Goal: Information Seeking & Learning: Check status

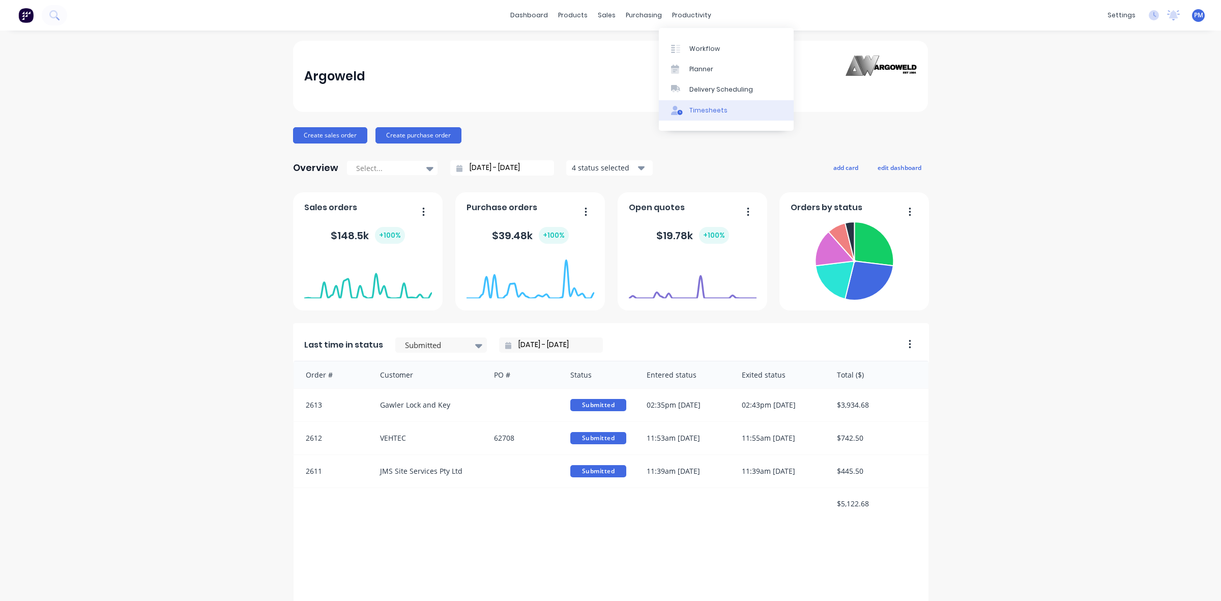
click at [703, 107] on div "Timesheets" at bounding box center [708, 110] width 38 height 9
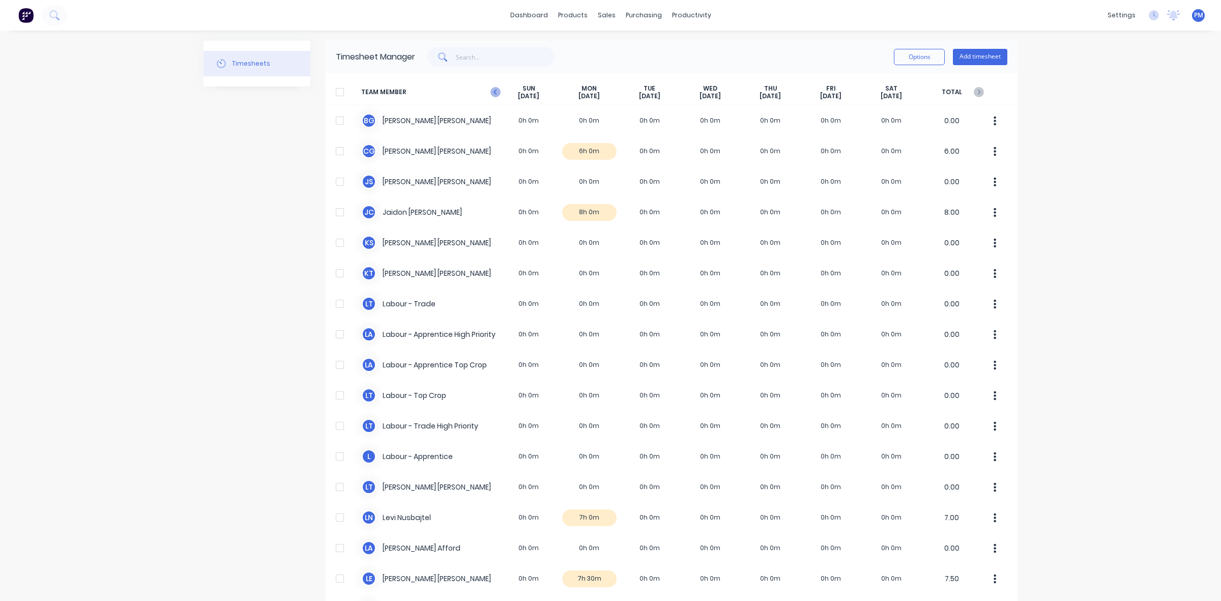
click at [490, 89] on icon at bounding box center [495, 92] width 10 height 10
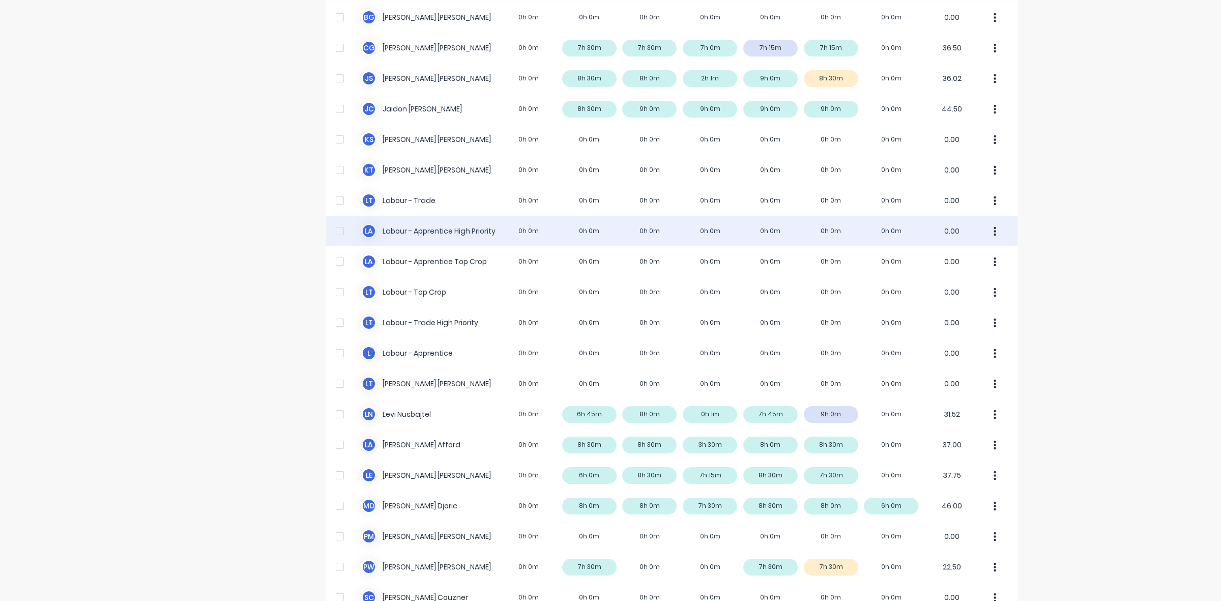
scroll to position [127, 0]
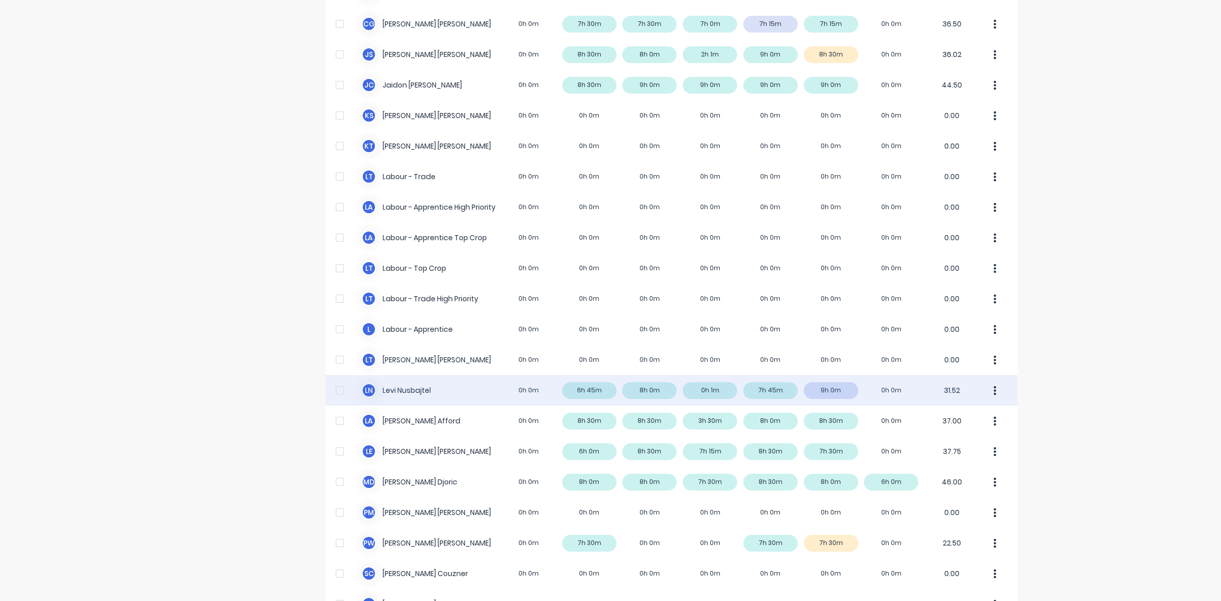
click at [836, 390] on div "[PERSON_NAME] Nusbajtel 0h 0m 6h 45m 8h 0m 0h 1m 7h 45m 9h 0m 0h 0m 31.52" at bounding box center [672, 390] width 692 height 31
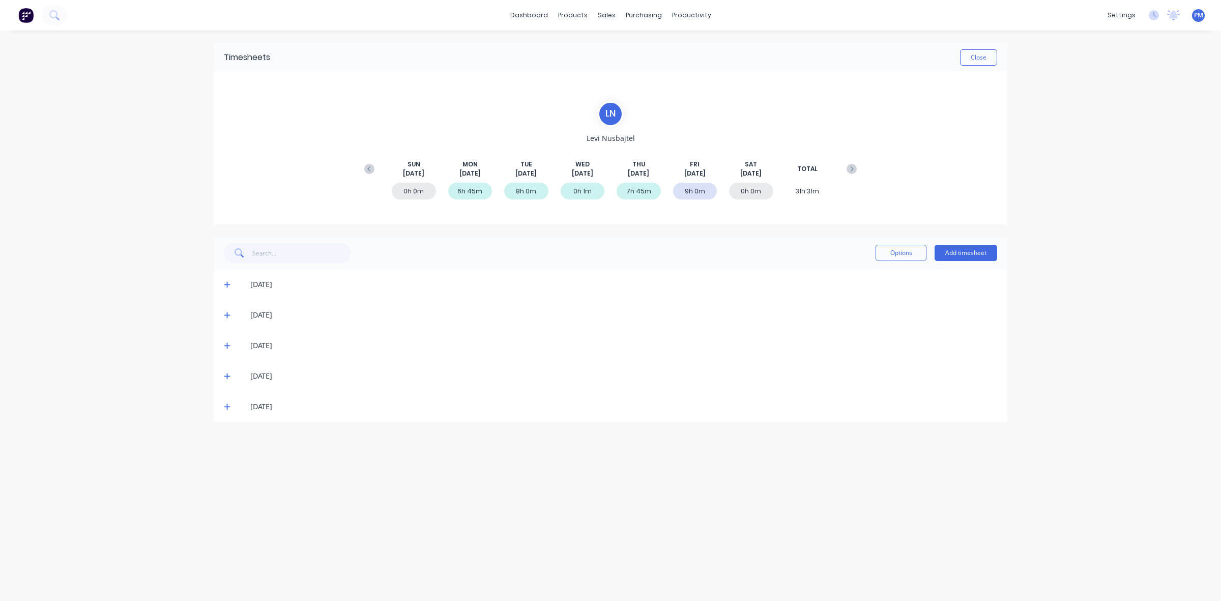
click at [227, 405] on icon at bounding box center [227, 406] width 7 height 7
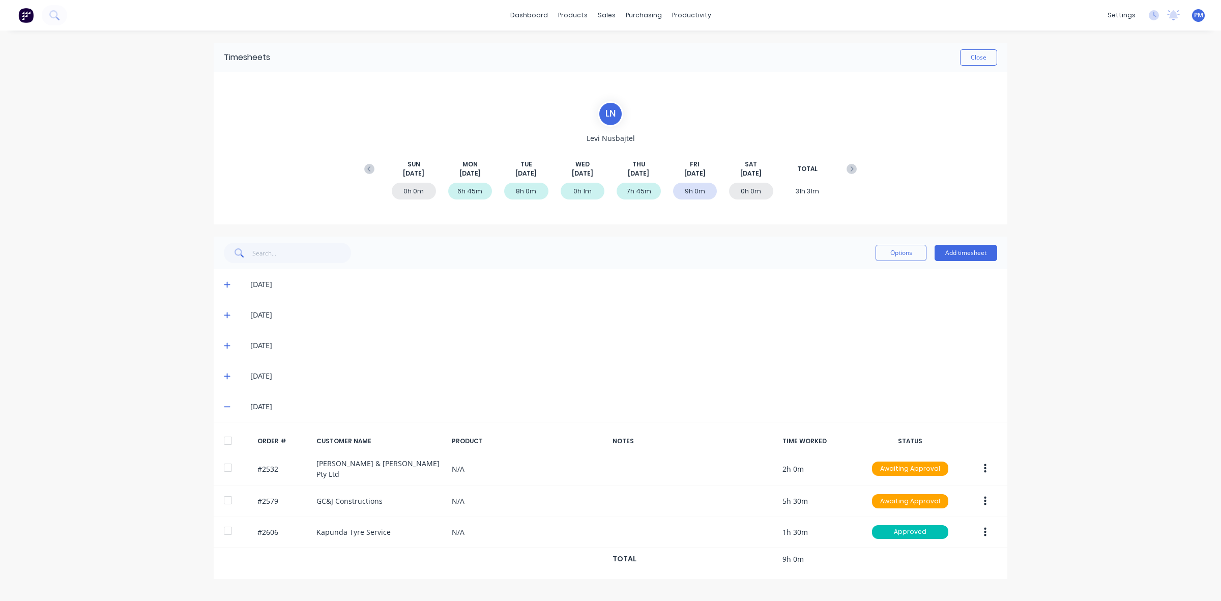
click at [226, 406] on icon at bounding box center [227, 406] width 7 height 7
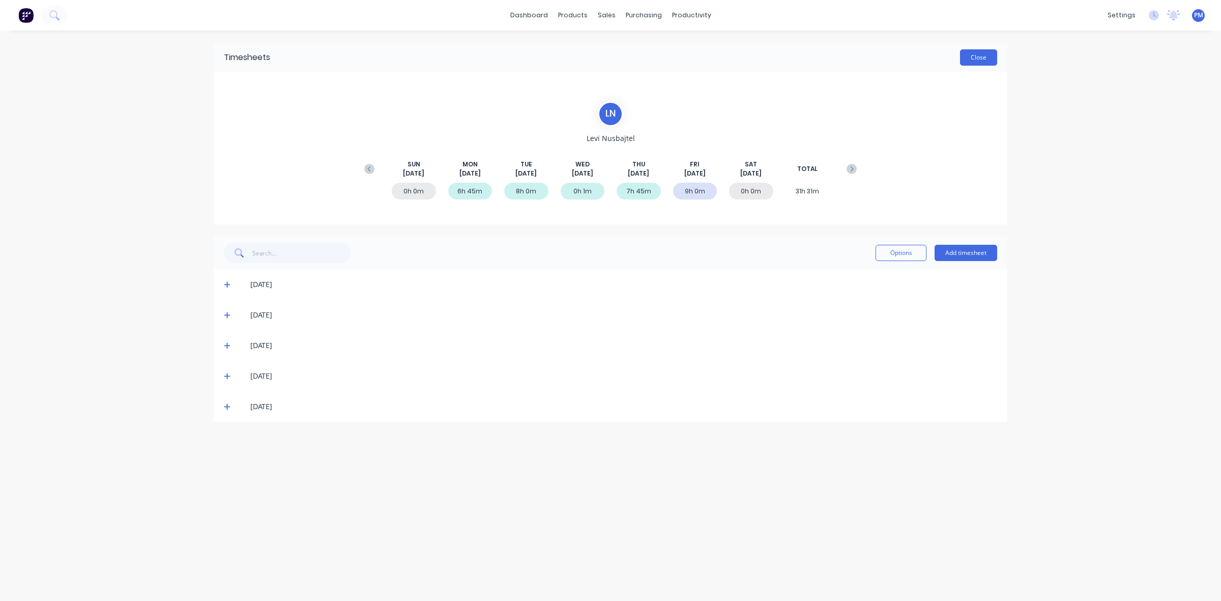
click at [974, 56] on button "Close" at bounding box center [978, 57] width 37 height 16
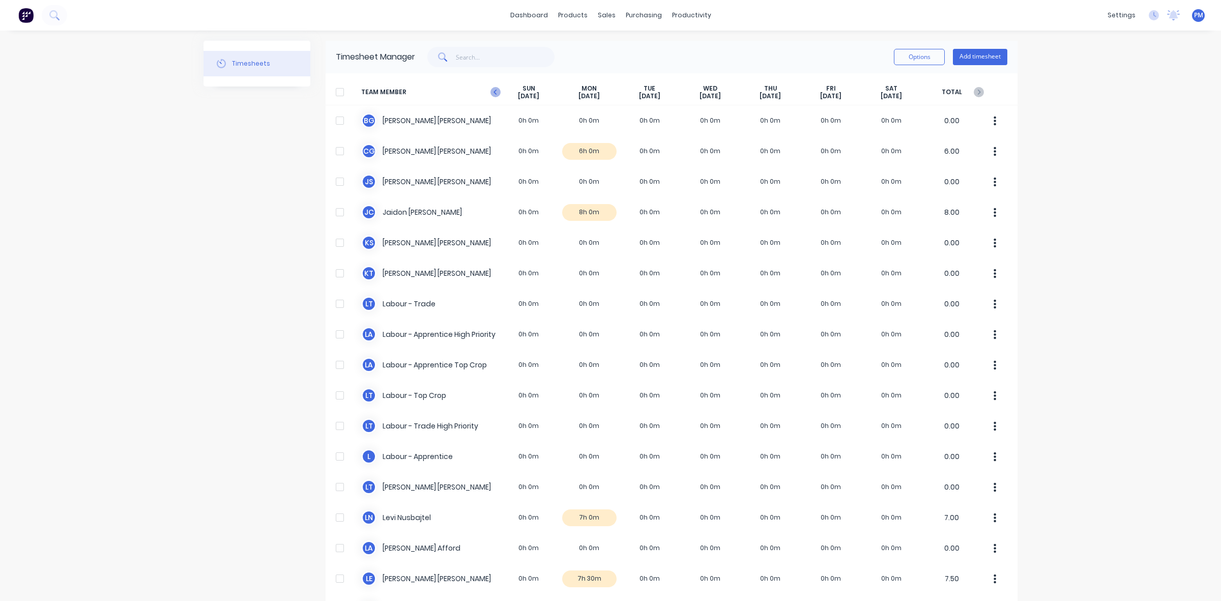
click at [491, 92] on icon at bounding box center [495, 92] width 10 height 10
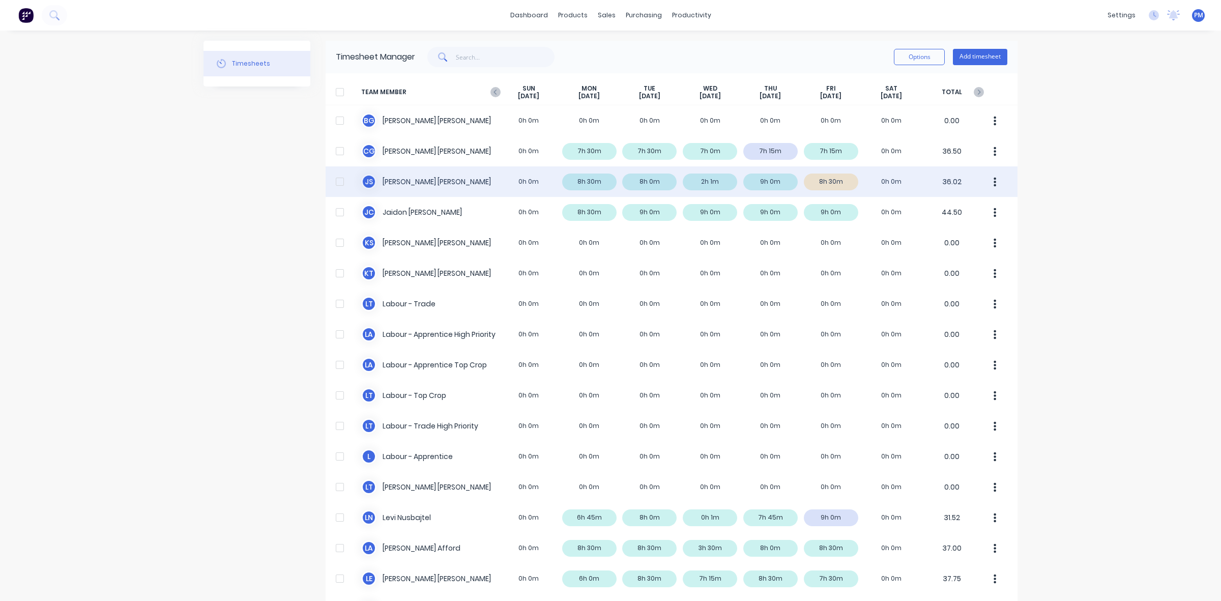
click at [841, 184] on div "J S Jacob Swann 0h 0m 8h 30m 8h 0m 2h 1m 9h 0m 8h 30m 0h 0m 36.02" at bounding box center [672, 181] width 692 height 31
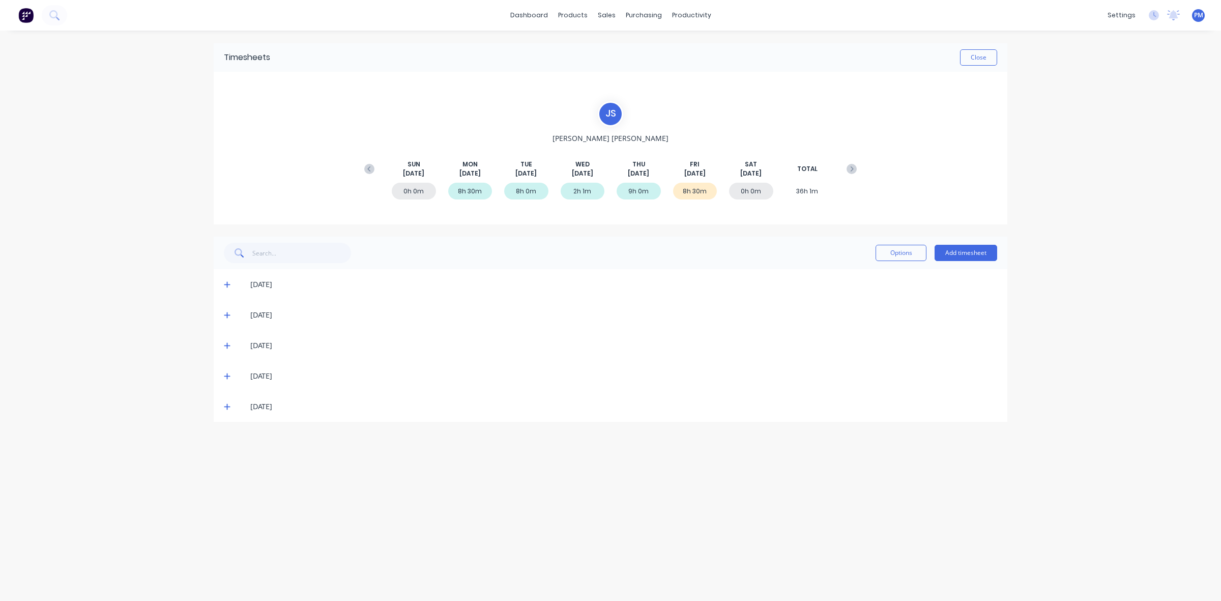
click at [227, 405] on icon at bounding box center [227, 407] width 6 height 6
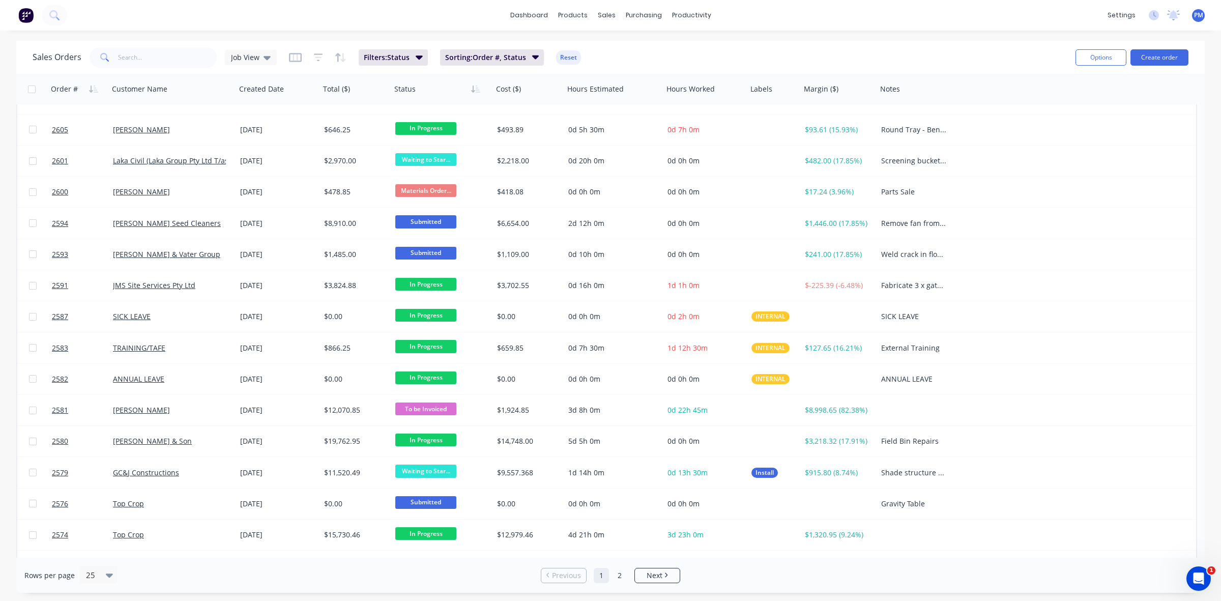
scroll to position [326, 0]
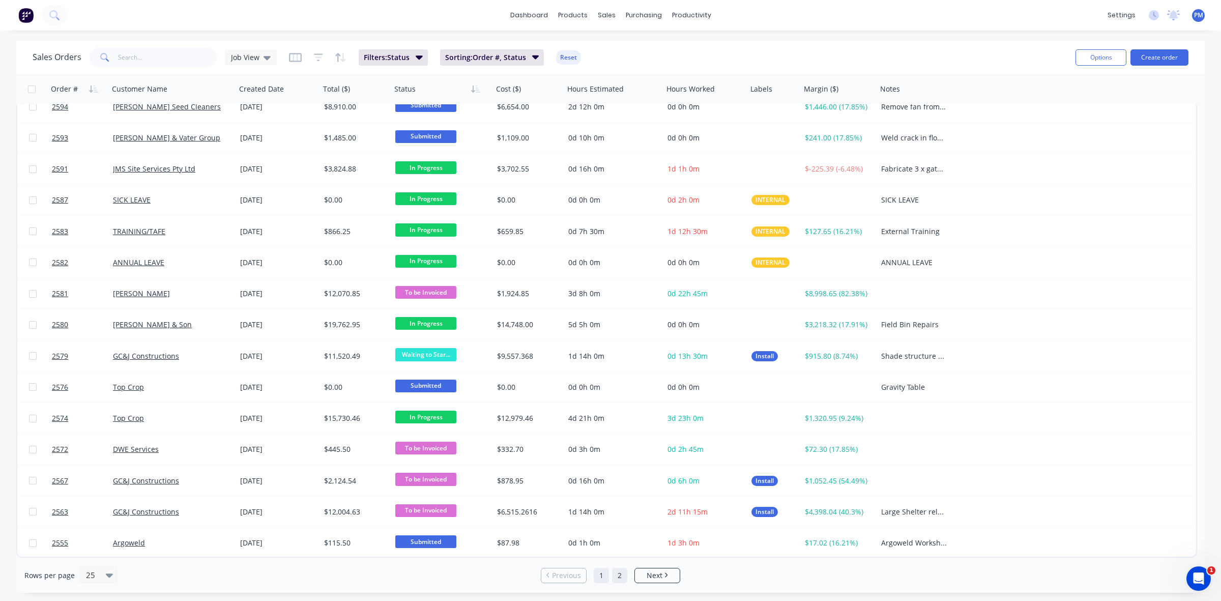
click at [617, 575] on link "2" at bounding box center [619, 575] width 15 height 15
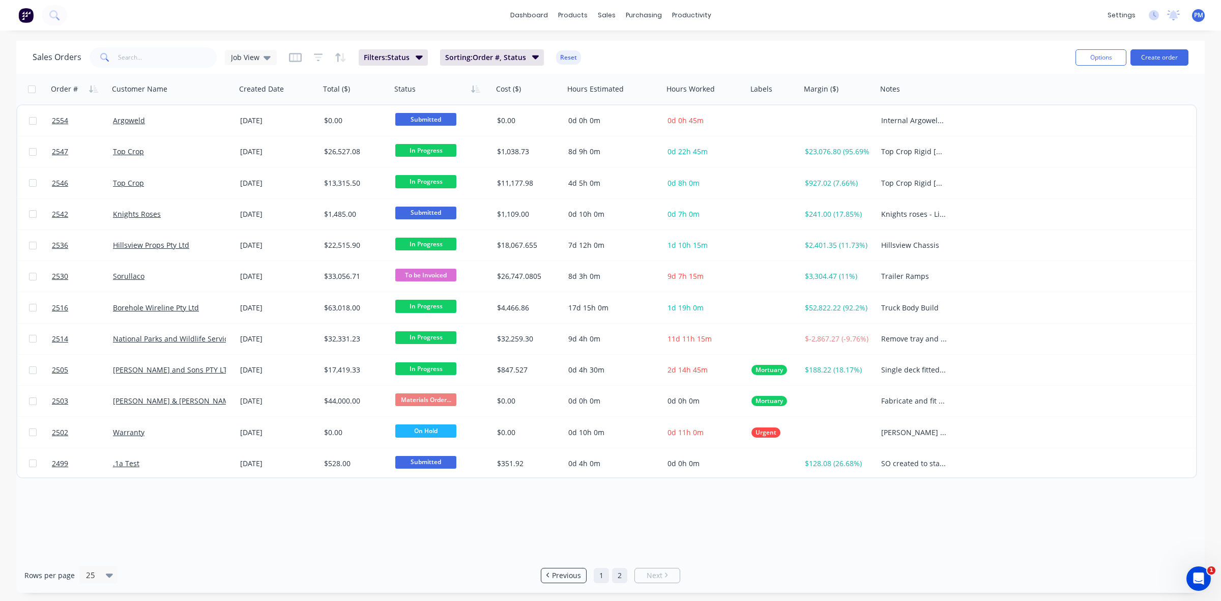
click at [599, 581] on link "1" at bounding box center [601, 575] width 15 height 15
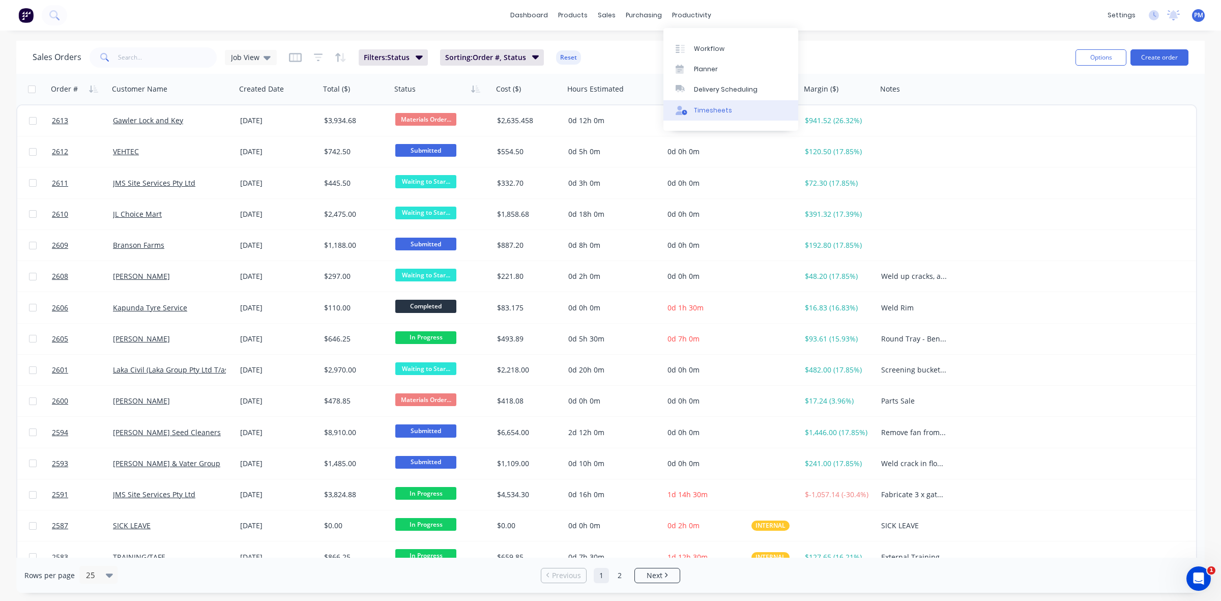
click at [708, 111] on div "Timesheets" at bounding box center [713, 110] width 38 height 9
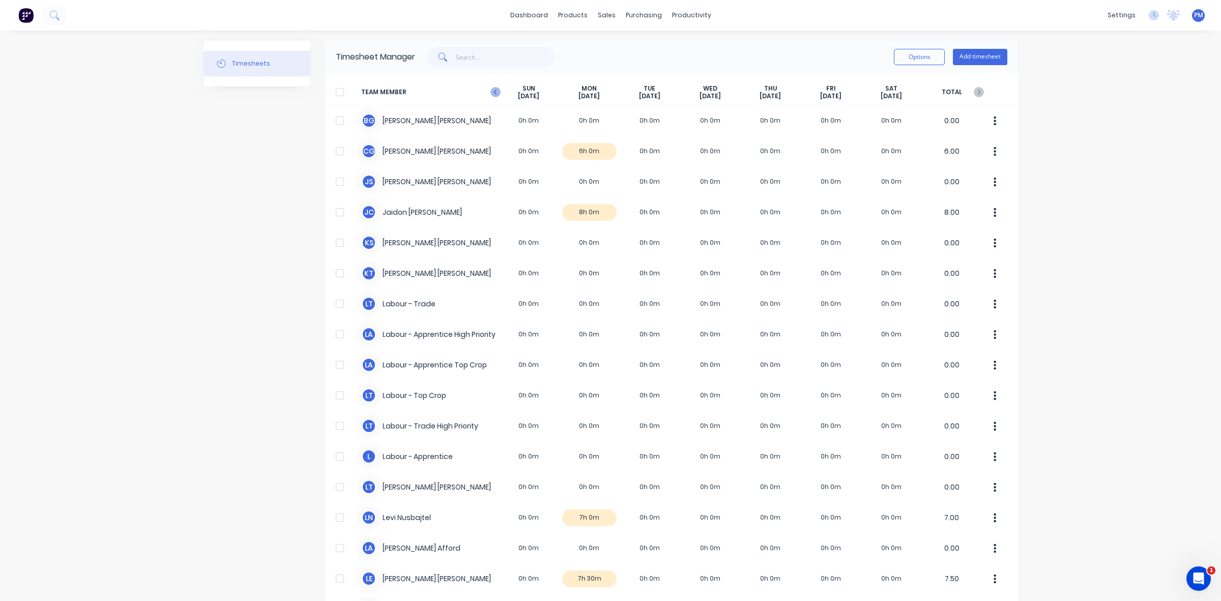
click at [492, 92] on icon at bounding box center [495, 92] width 10 height 10
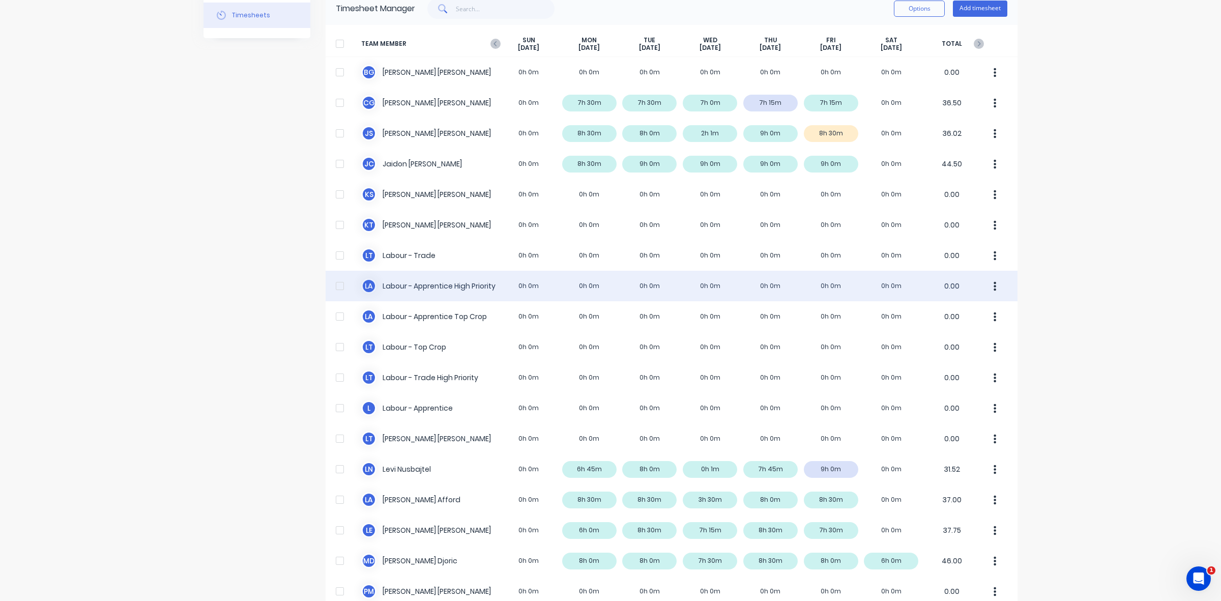
scroll to position [191, 0]
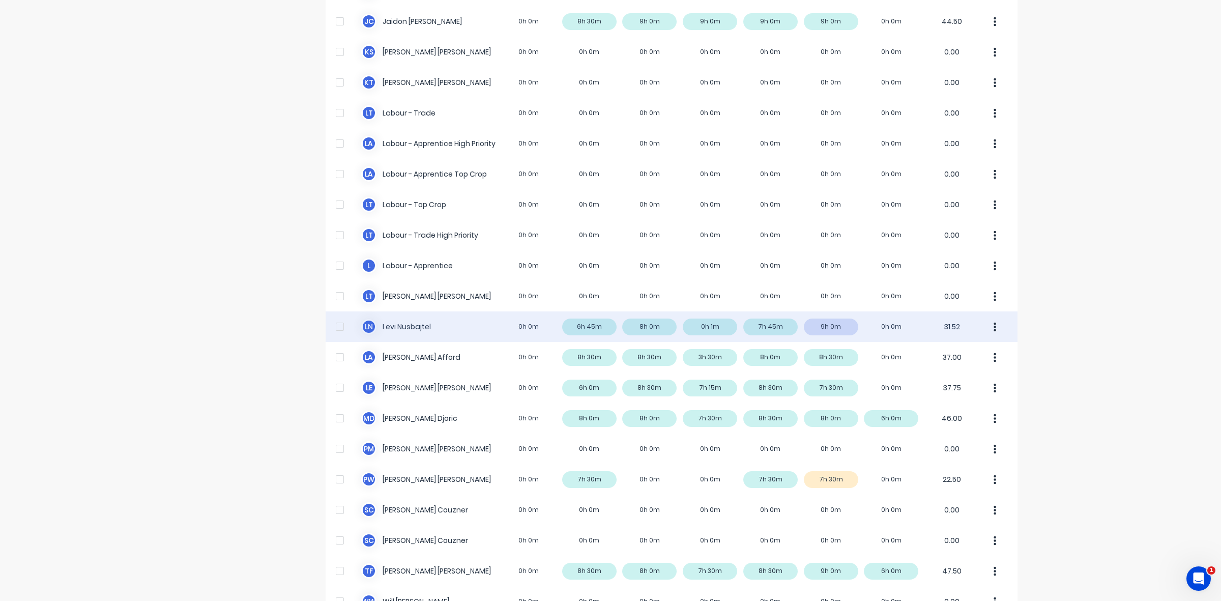
click at [840, 328] on div "[PERSON_NAME] Nusbajtel 0h 0m 6h 45m 8h 0m 0h 1m 7h 45m 9h 0m 0h 0m 31.52" at bounding box center [672, 326] width 692 height 31
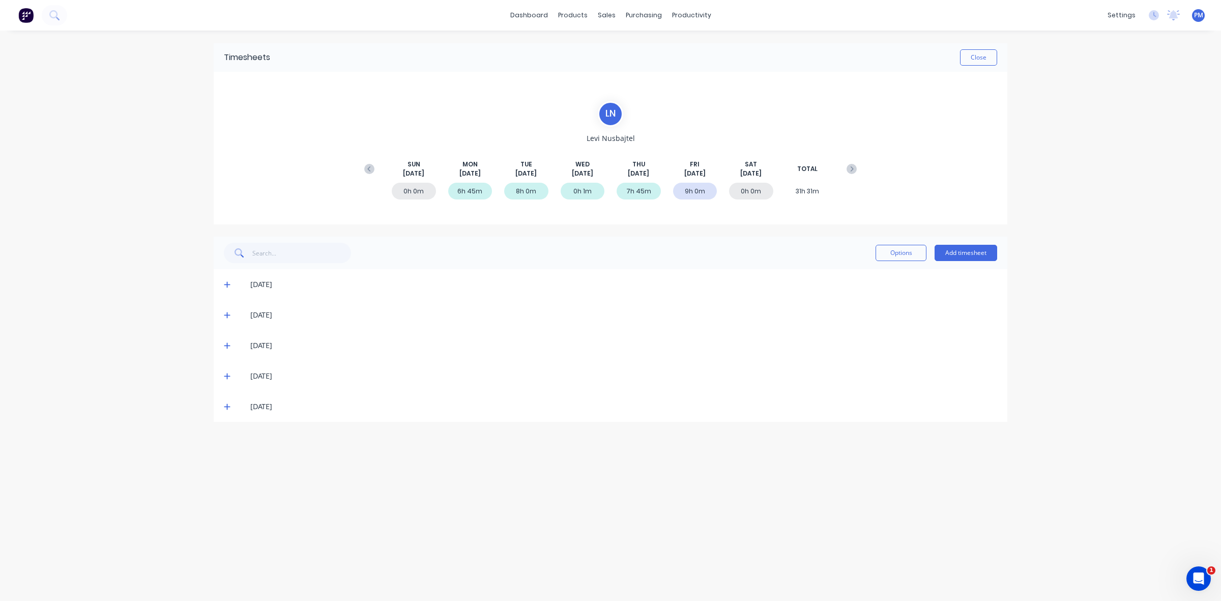
click at [227, 409] on icon at bounding box center [227, 406] width 7 height 7
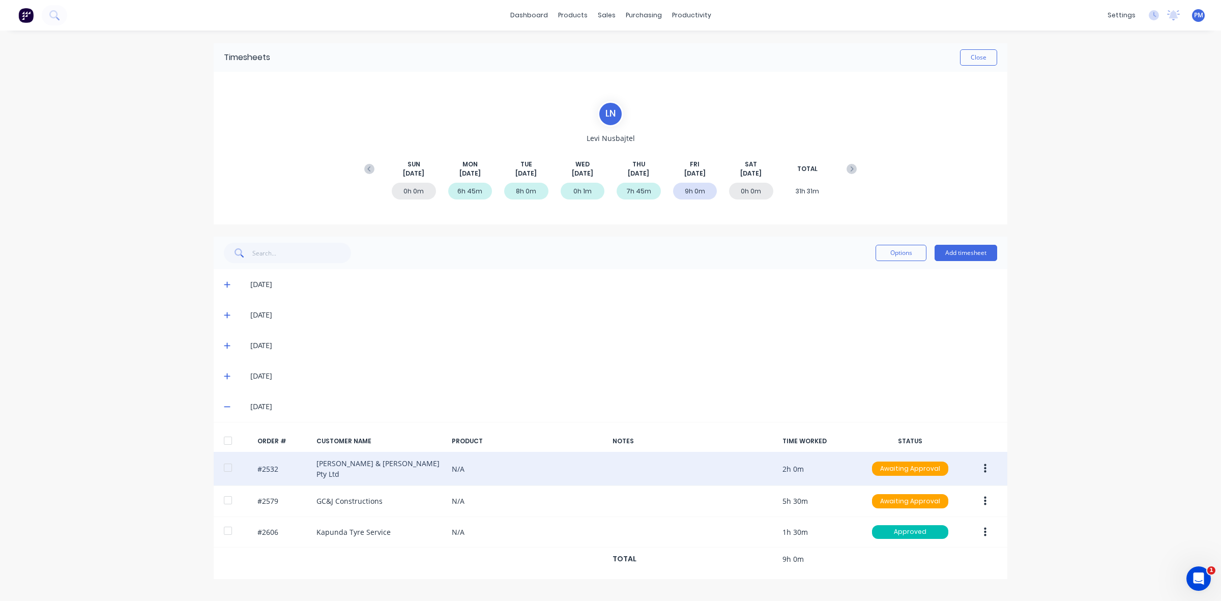
click at [420, 472] on div "#2532 [PERSON_NAME] & [PERSON_NAME] Pty Ltd N/A 2h 0m Awaiting Approval" at bounding box center [611, 469] width 794 height 34
click at [411, 471] on div "#2532 [PERSON_NAME] & [PERSON_NAME] Pty Ltd N/A 2h 0m Awaiting Approval" at bounding box center [611, 469] width 794 height 34
click at [370, 469] on div "#2532 [PERSON_NAME] & [PERSON_NAME] Pty Ltd N/A 2h 0m Awaiting Approval" at bounding box center [611, 469] width 794 height 34
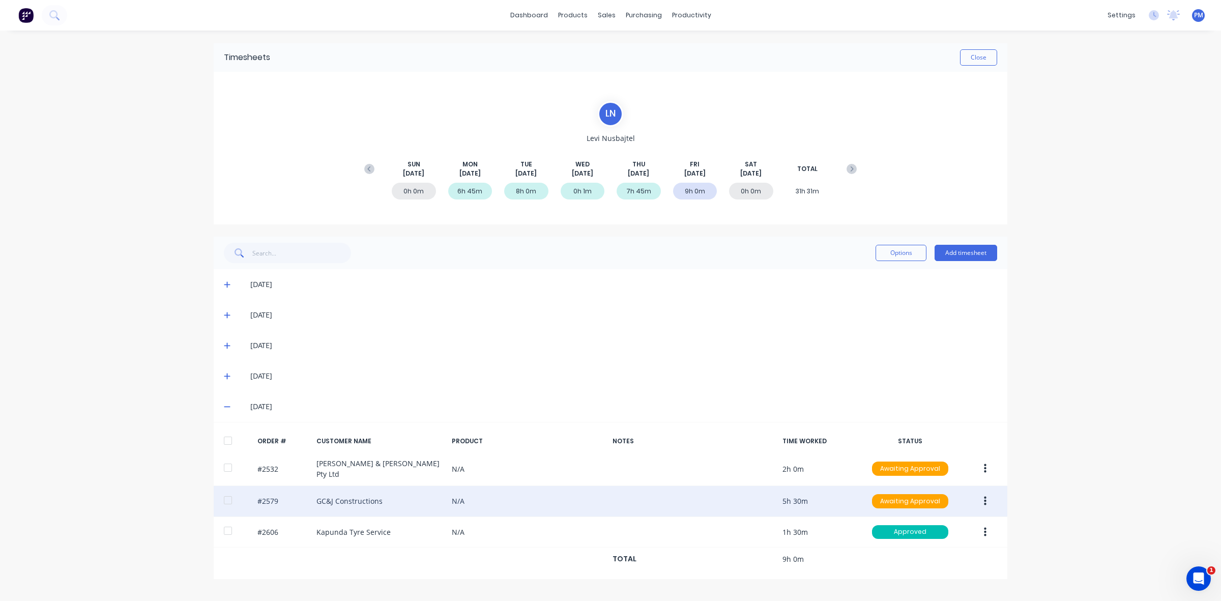
click at [360, 495] on div "#2579 GC&J Constructions N/A 5h 30m Awaiting Approval" at bounding box center [611, 501] width 794 height 31
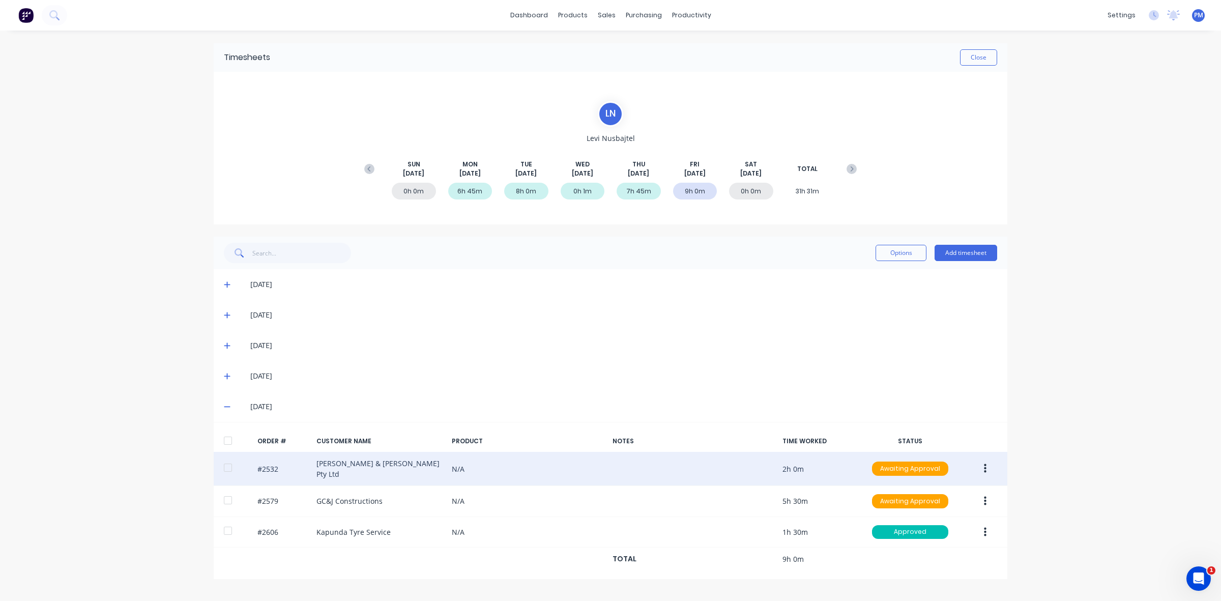
click at [400, 467] on div "#2532 [PERSON_NAME] & [PERSON_NAME] Pty Ltd N/A 2h 0m Awaiting Approval" at bounding box center [611, 469] width 794 height 34
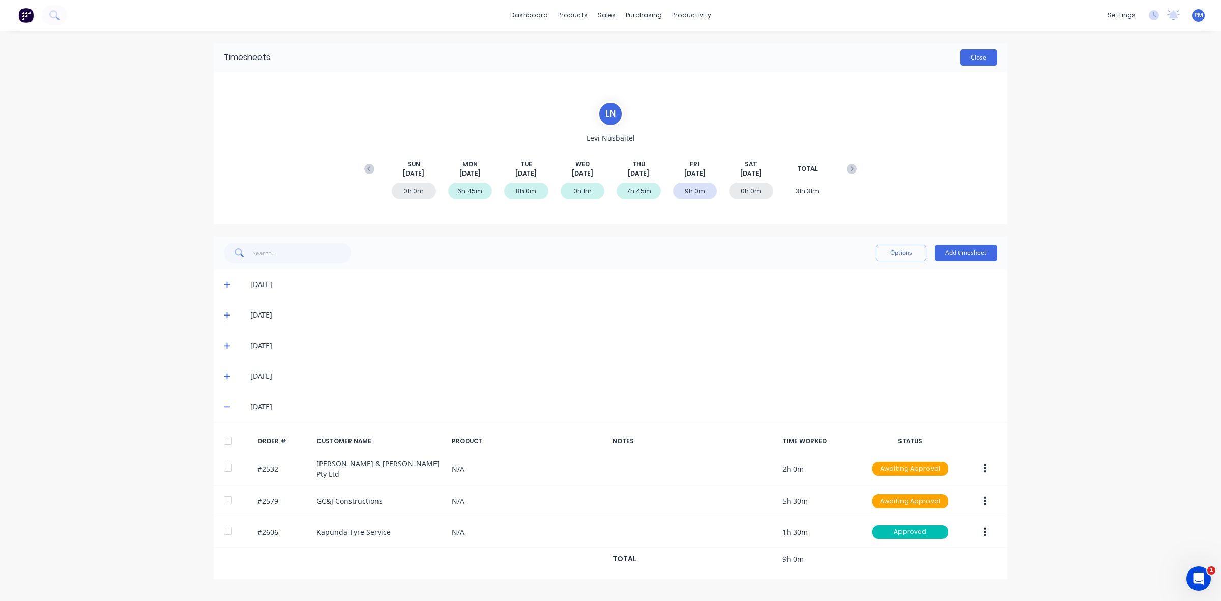
click at [983, 55] on button "Close" at bounding box center [978, 57] width 37 height 16
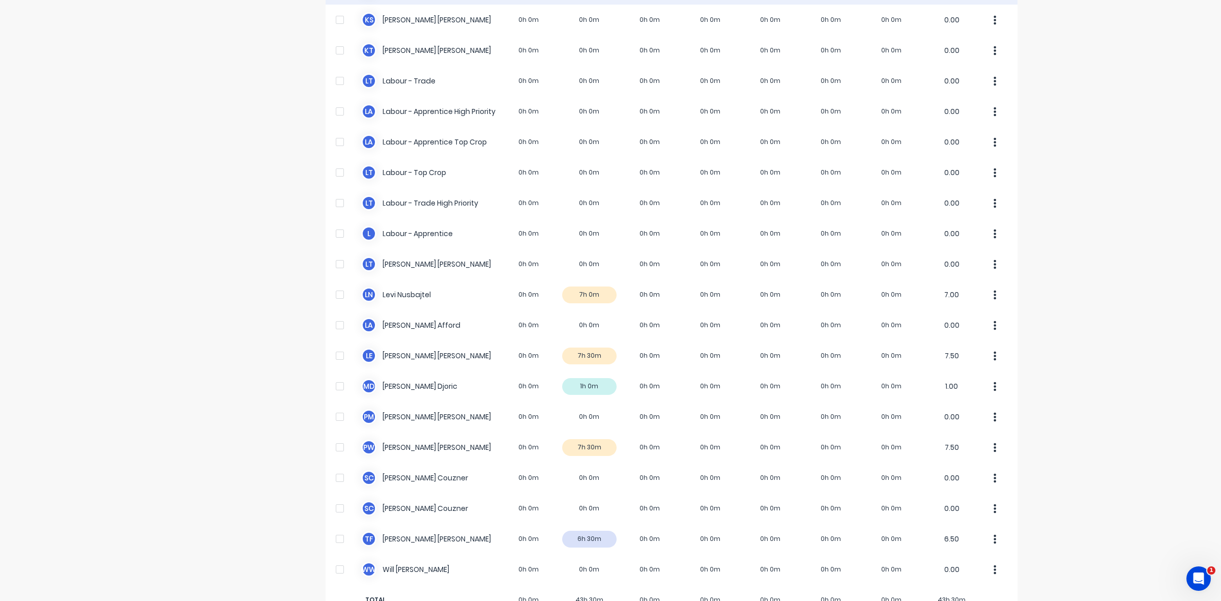
scroll to position [253, 0]
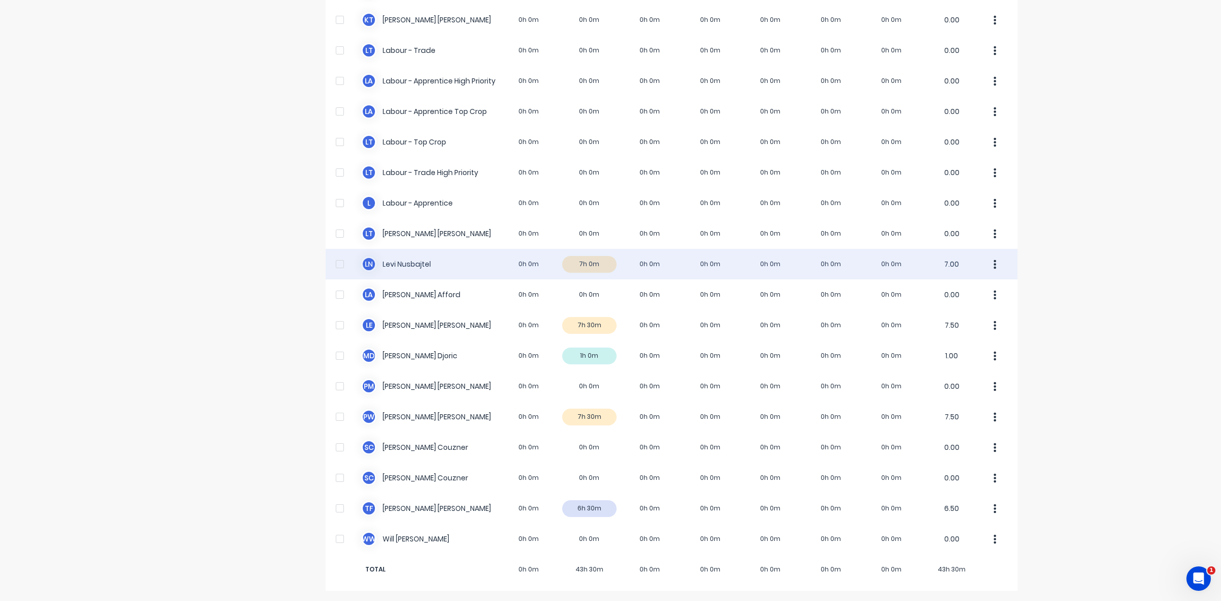
click at [601, 260] on div "[PERSON_NAME] Nusbajtel 0h 0m 7h 0m 0h 0m 0h 0m 0h 0m 0h 0m 0h 0m 7.00" at bounding box center [672, 264] width 692 height 31
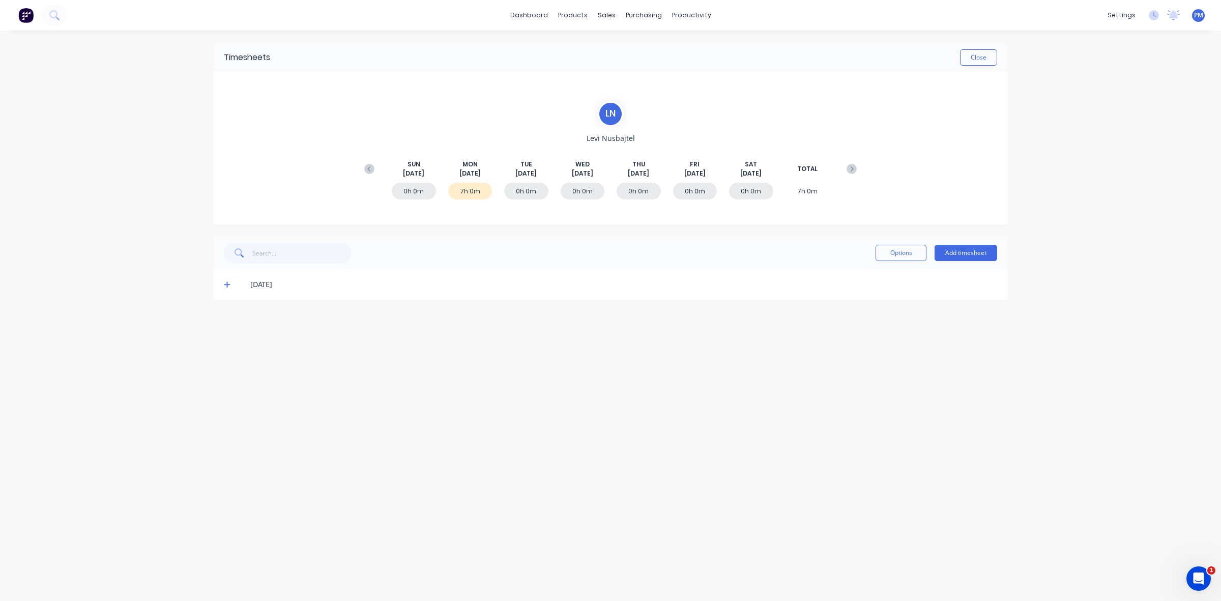
click at [227, 283] on icon at bounding box center [227, 284] width 7 height 7
click at [708, 68] on div "Planner" at bounding box center [706, 69] width 24 height 9
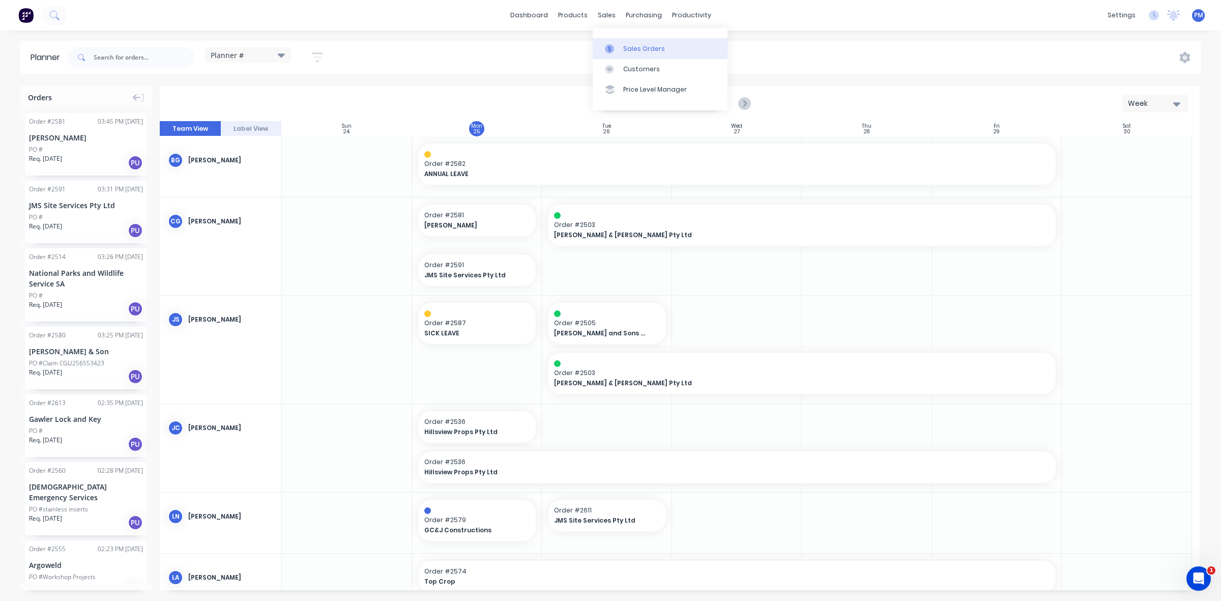
click at [630, 44] on div "Sales Orders" at bounding box center [644, 48] width 42 height 9
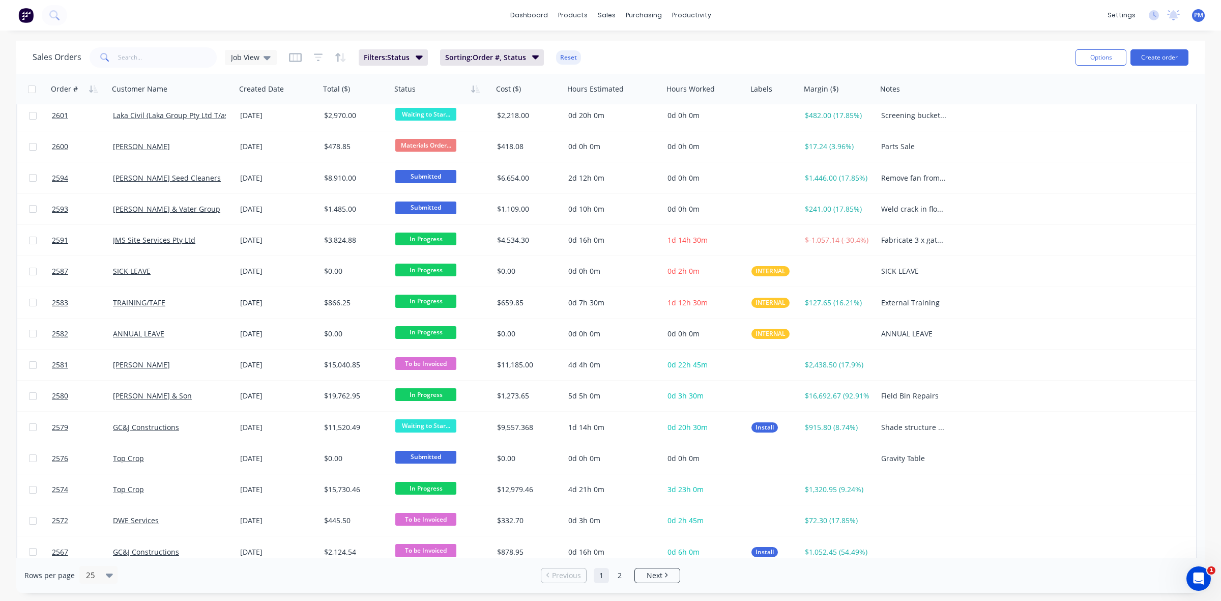
scroll to position [318, 0]
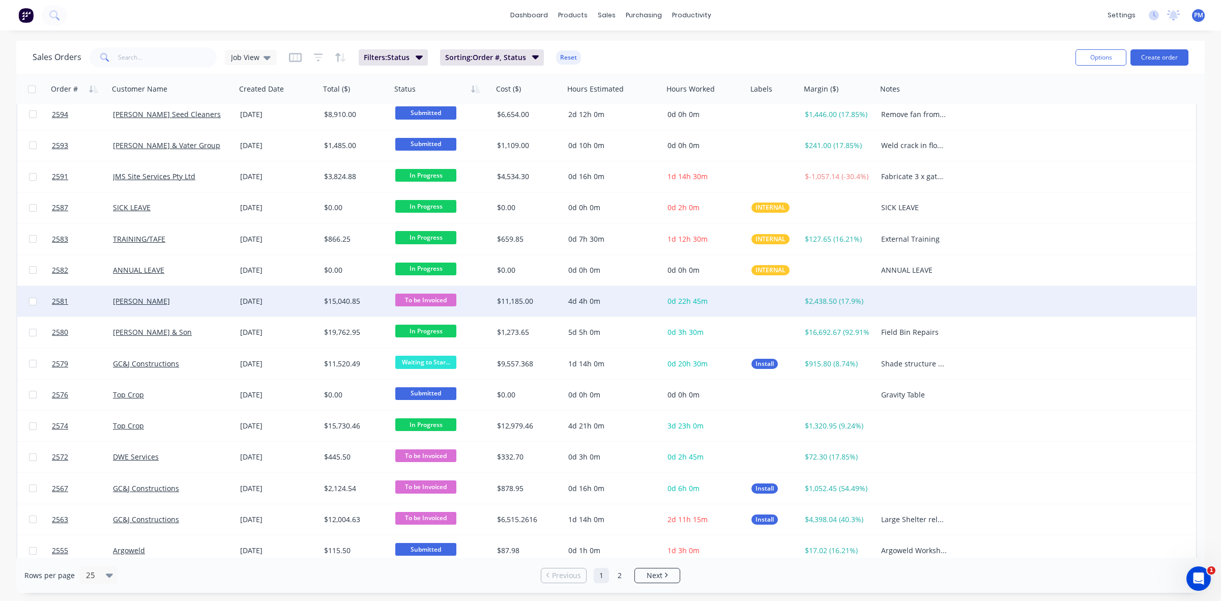
click at [217, 306] on div "[PERSON_NAME]" at bounding box center [172, 301] width 127 height 31
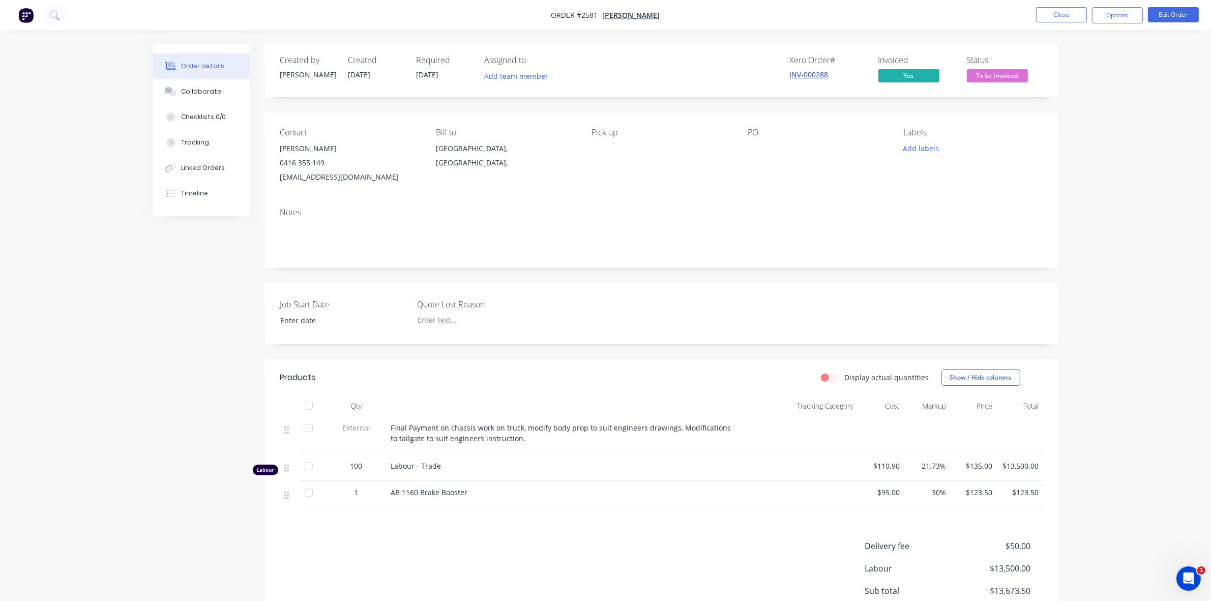
click at [807, 76] on link "INV-000288" at bounding box center [809, 75] width 39 height 10
click at [1062, 11] on button "Close" at bounding box center [1061, 14] width 51 height 15
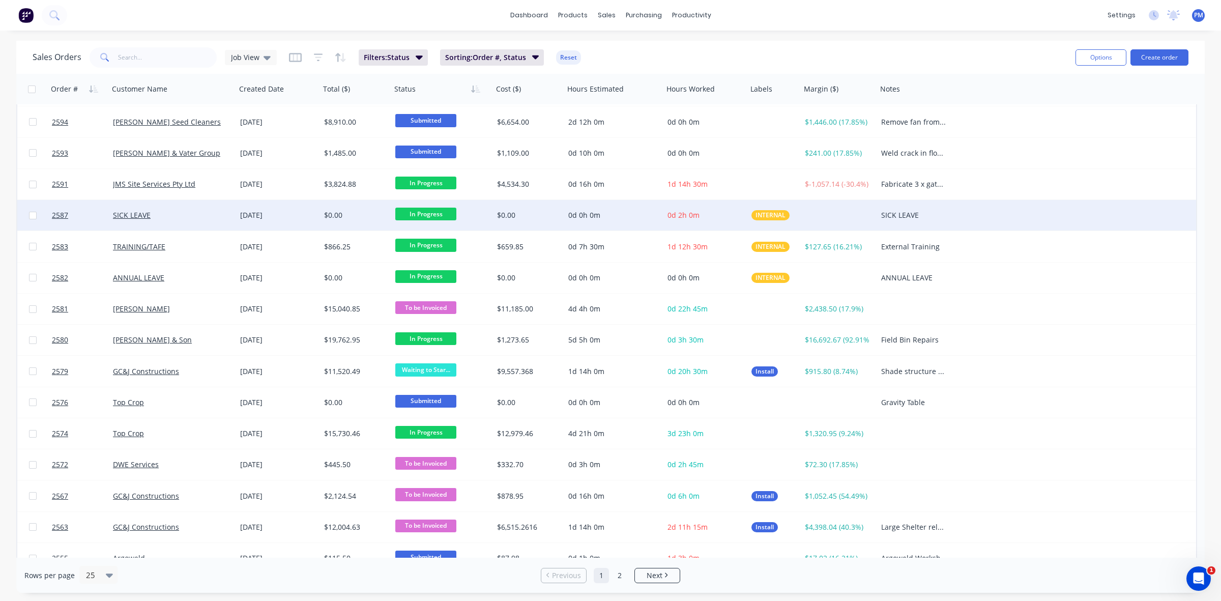
scroll to position [326, 0]
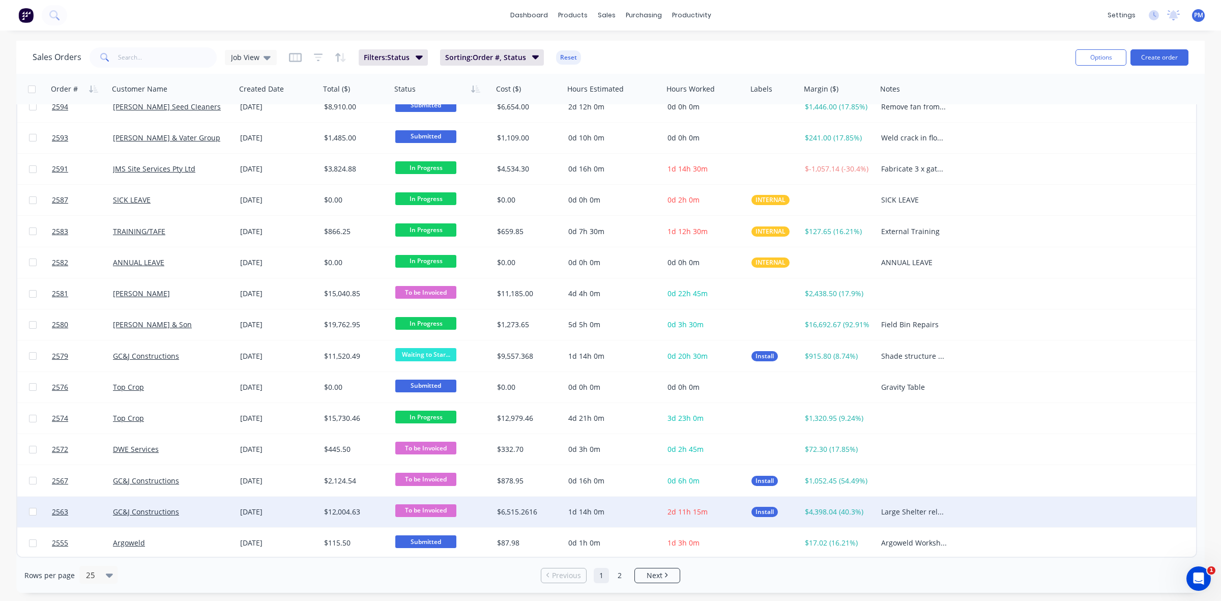
click at [207, 508] on div "GC&J Constructions" at bounding box center [169, 512] width 113 height 10
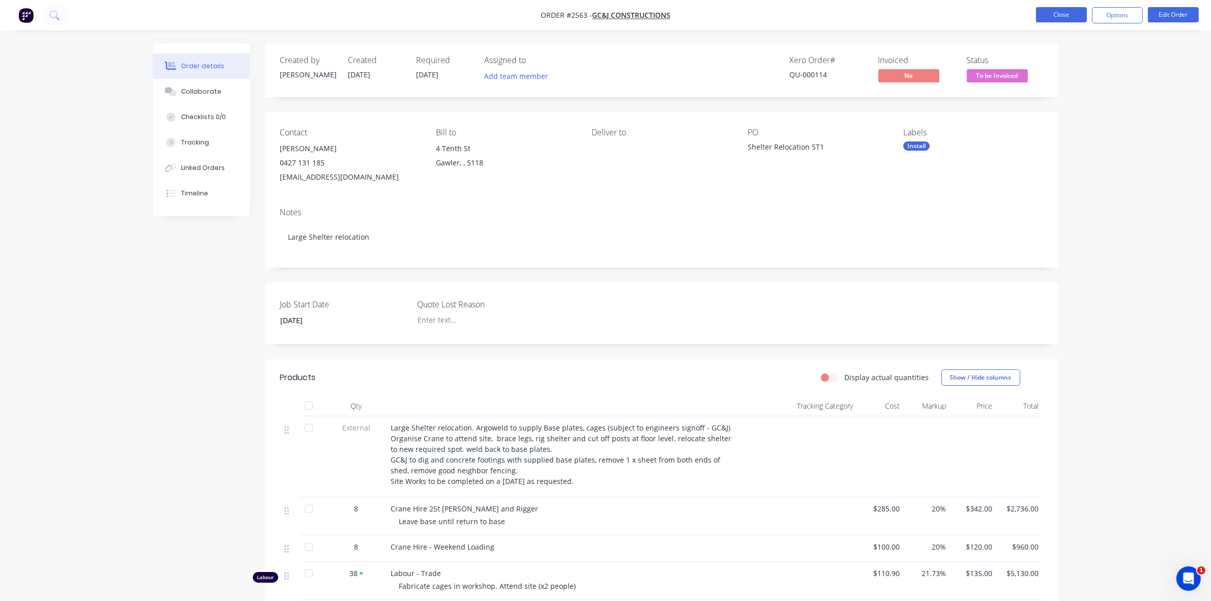
click at [1056, 9] on button "Close" at bounding box center [1061, 14] width 51 height 15
